Goal: Information Seeking & Learning: Learn about a topic

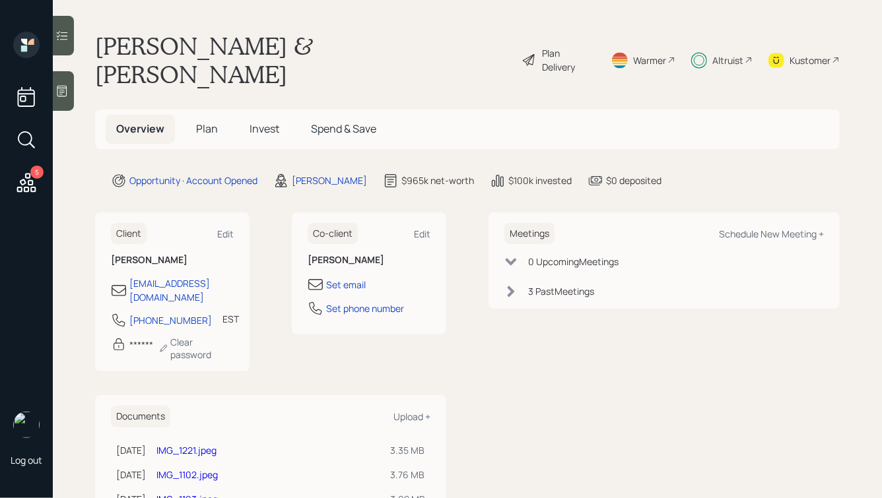
click at [261, 121] on span "Invest" at bounding box center [264, 128] width 30 height 15
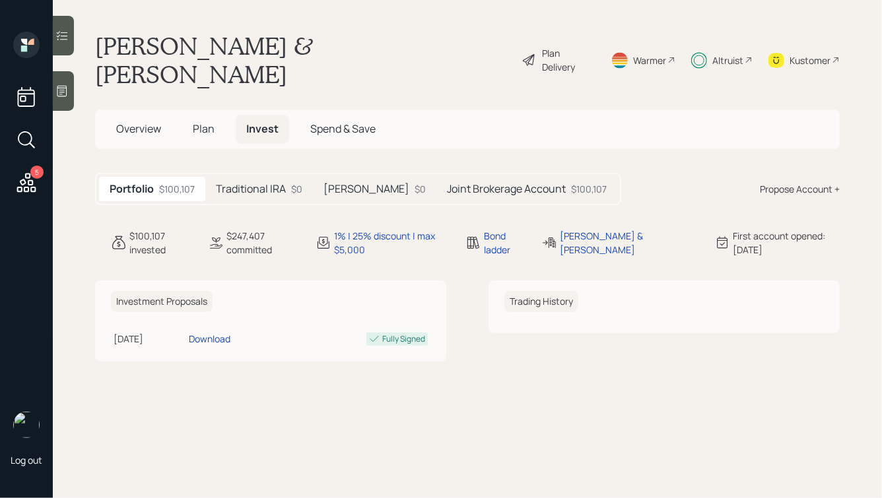
click at [447, 183] on h5 "Joint Brokerage Account" at bounding box center [506, 189] width 119 height 13
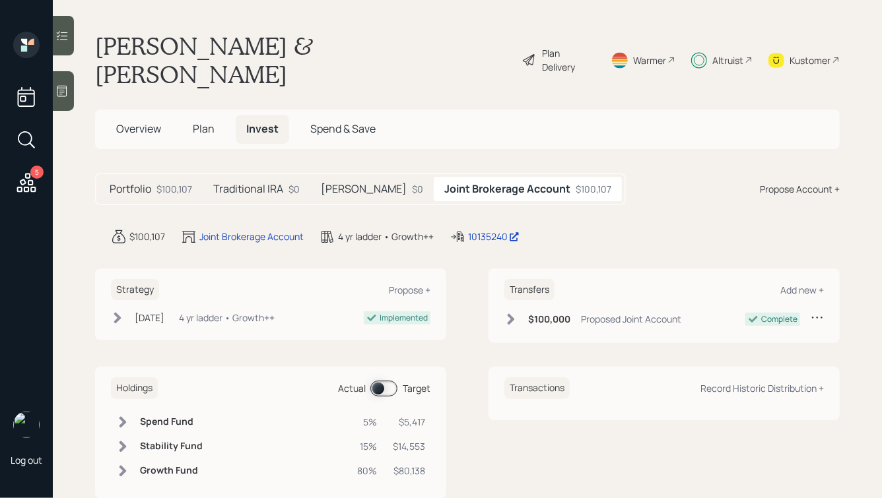
click at [355, 183] on h5 "Roth IRA" at bounding box center [364, 189] width 86 height 13
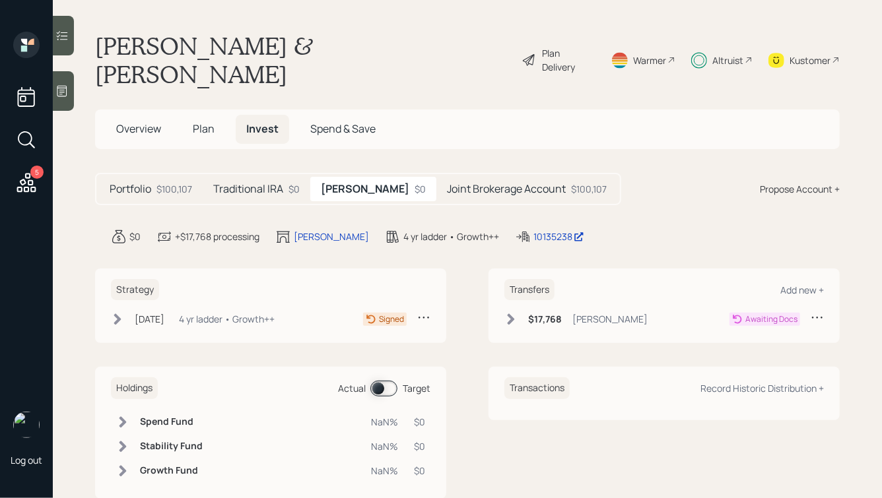
click at [258, 183] on h5 "Traditional IRA" at bounding box center [248, 189] width 70 height 13
